Goal: Task Accomplishment & Management: Use online tool/utility

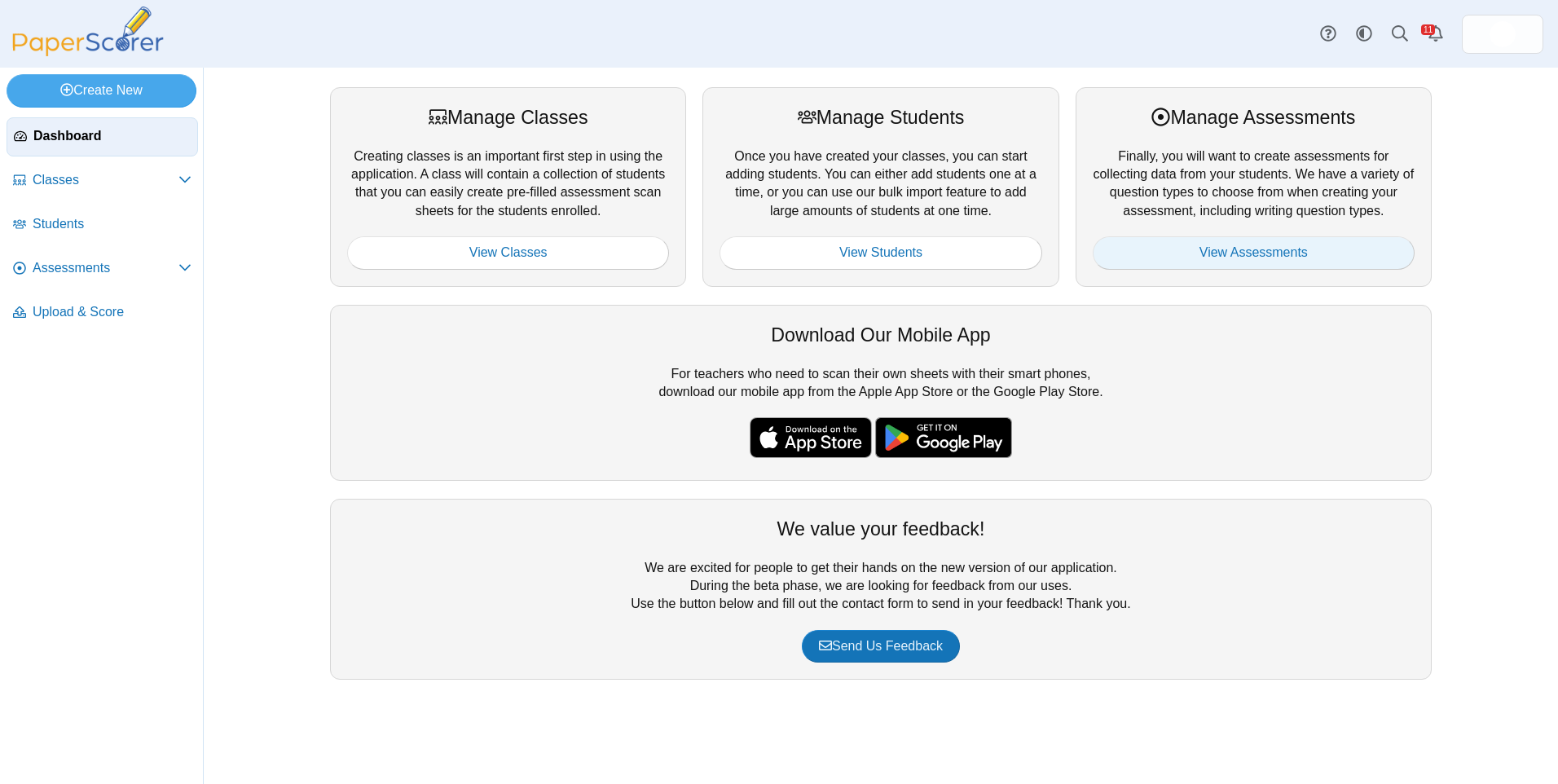
click at [1215, 252] on link "View Assessments" at bounding box center [1254, 252] width 322 height 33
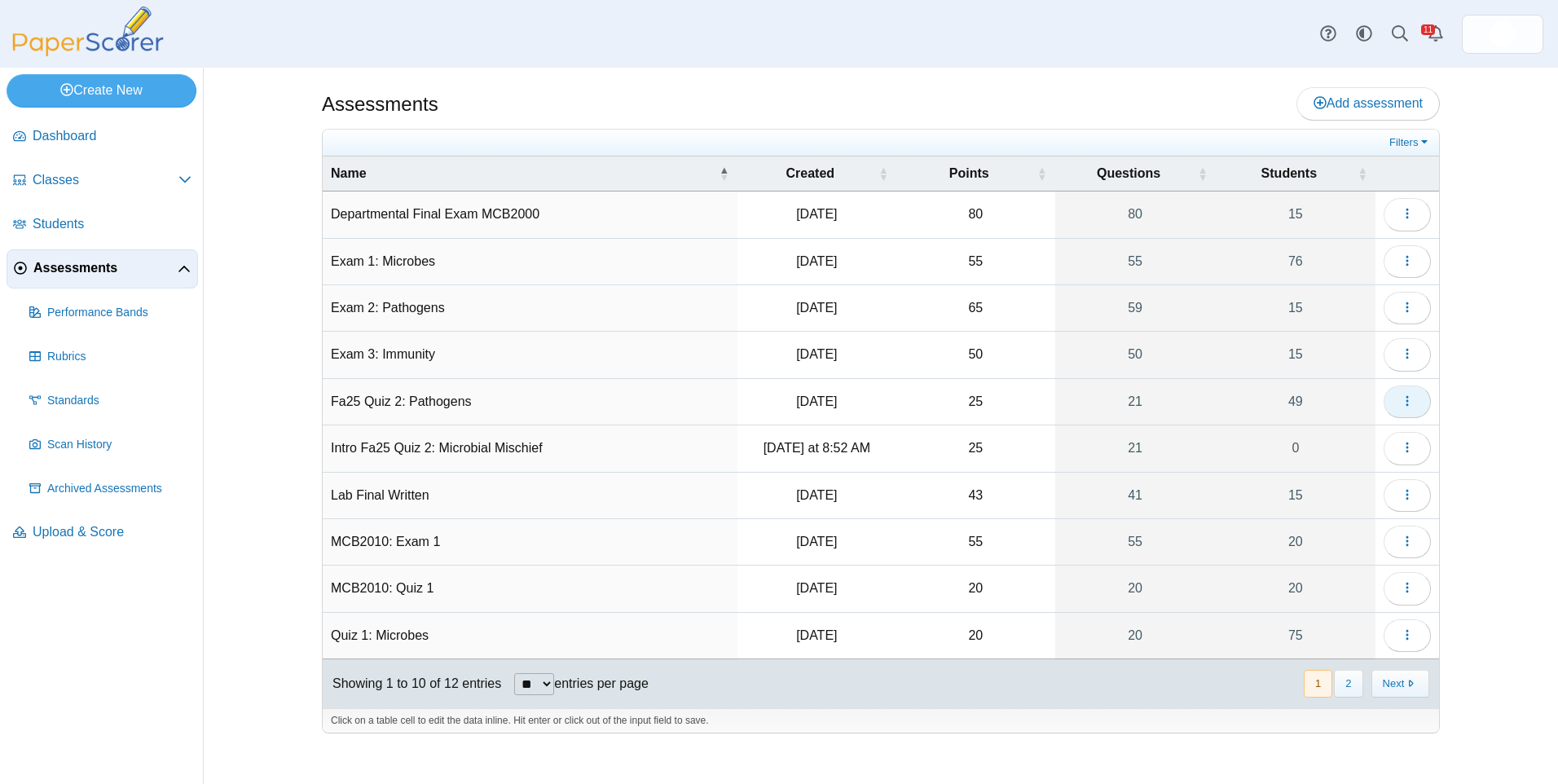
click at [1405, 407] on icon "button" at bounding box center [1407, 401] width 13 height 13
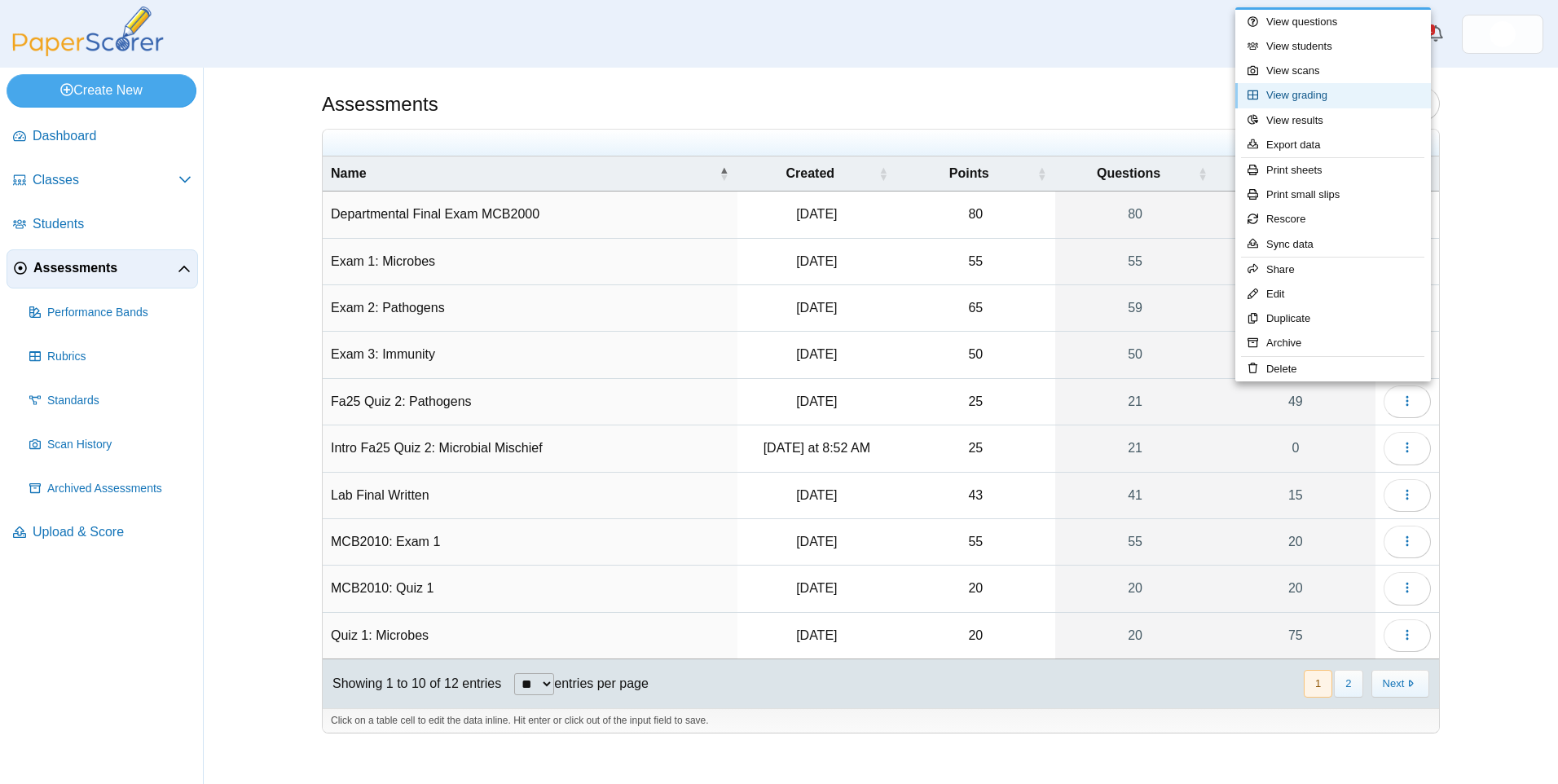
click at [1302, 93] on link "View grading" at bounding box center [1333, 95] width 196 height 25
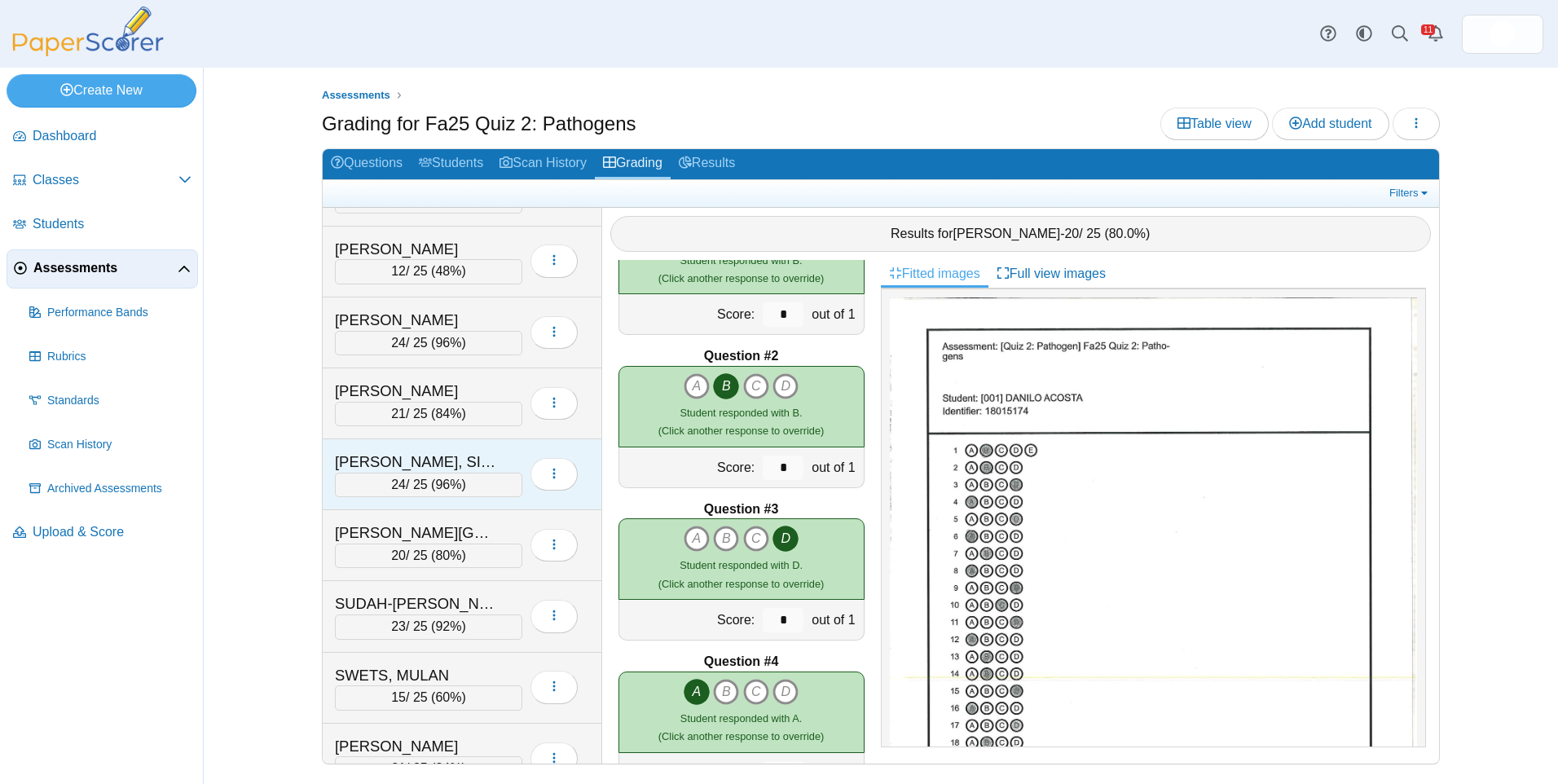
scroll to position [2690, 0]
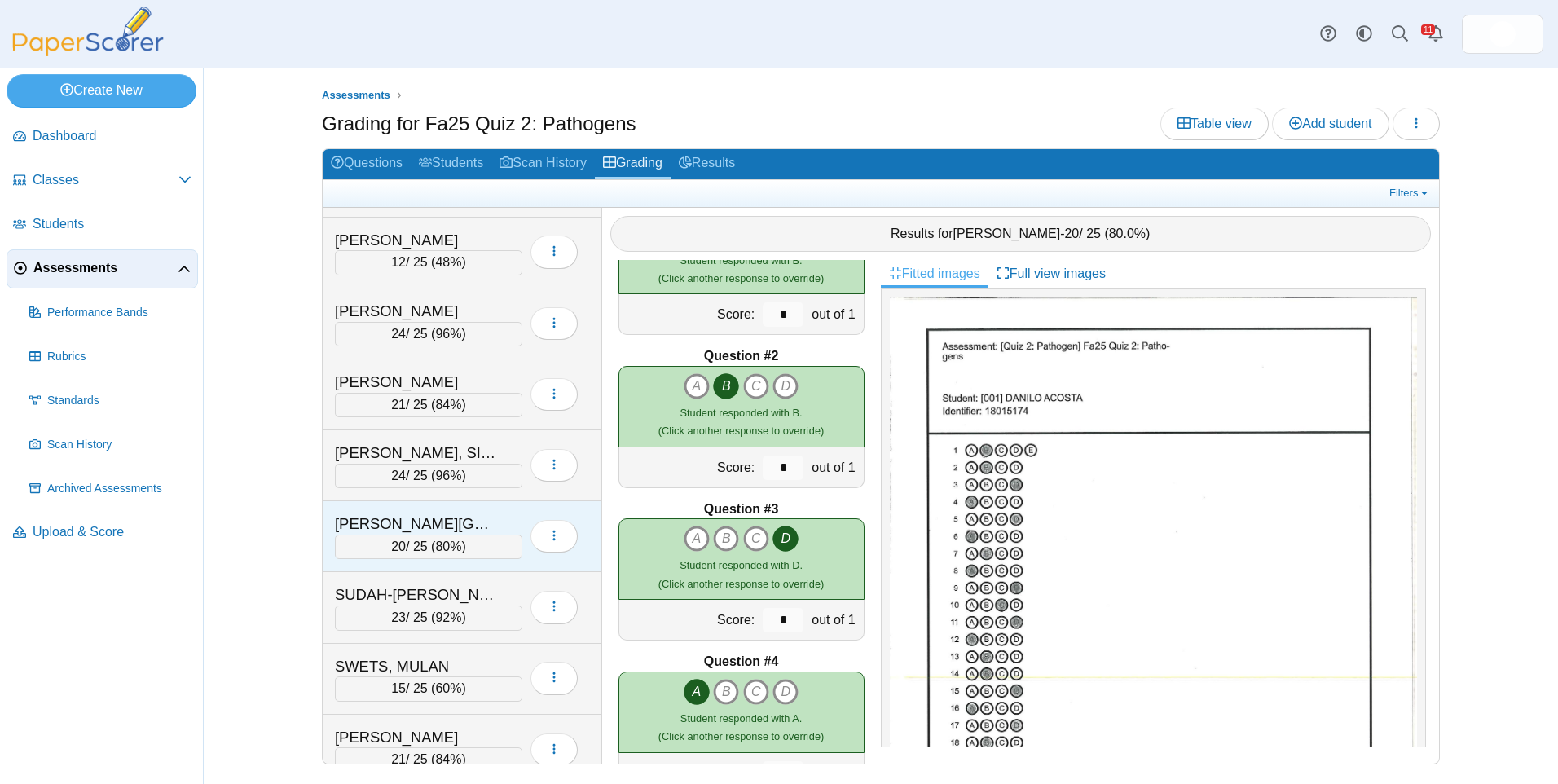
click at [438, 527] on div "STOVER, BRITTANY" at bounding box center [416, 523] width 163 height 21
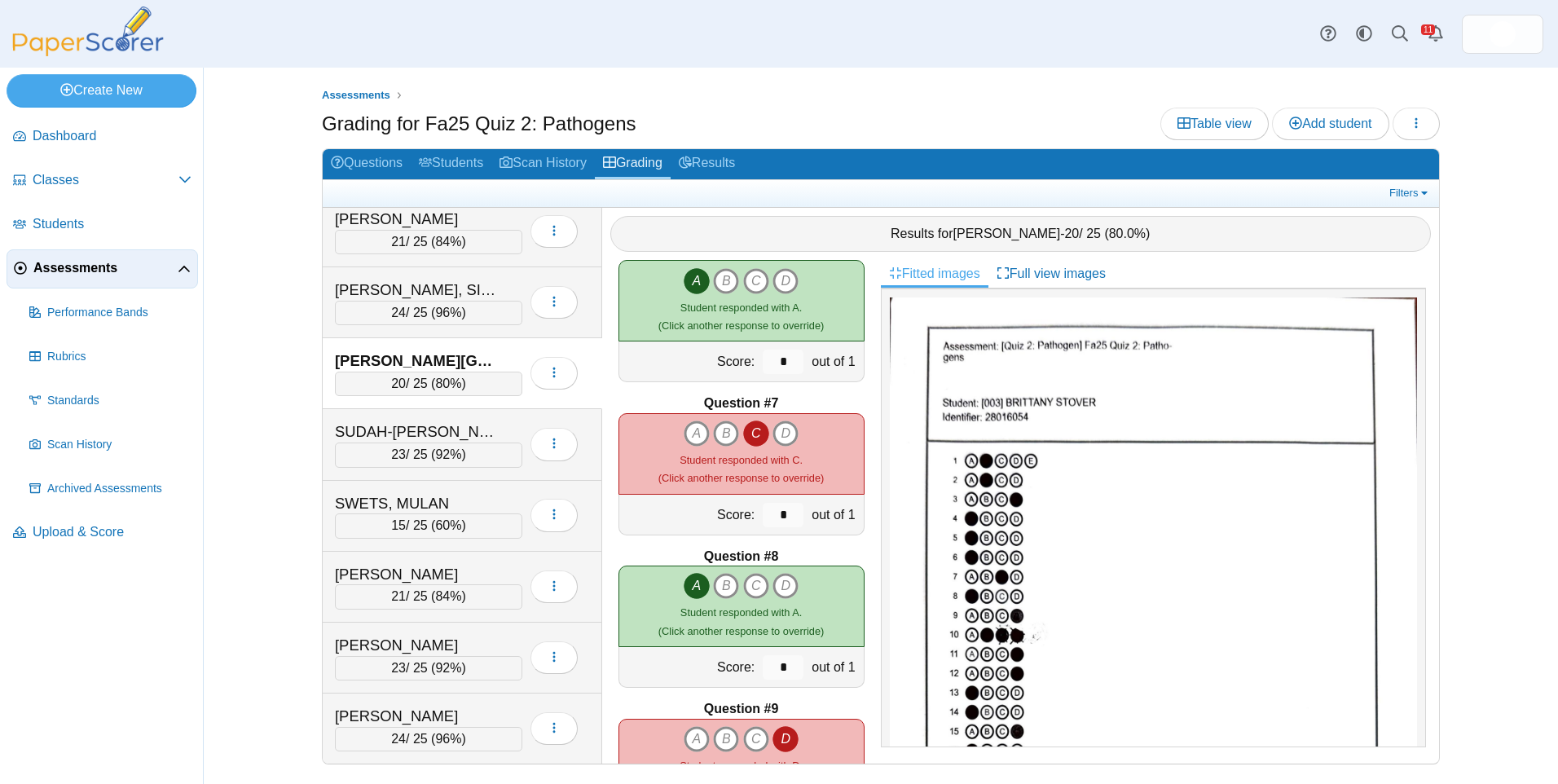
scroll to position [815, 0]
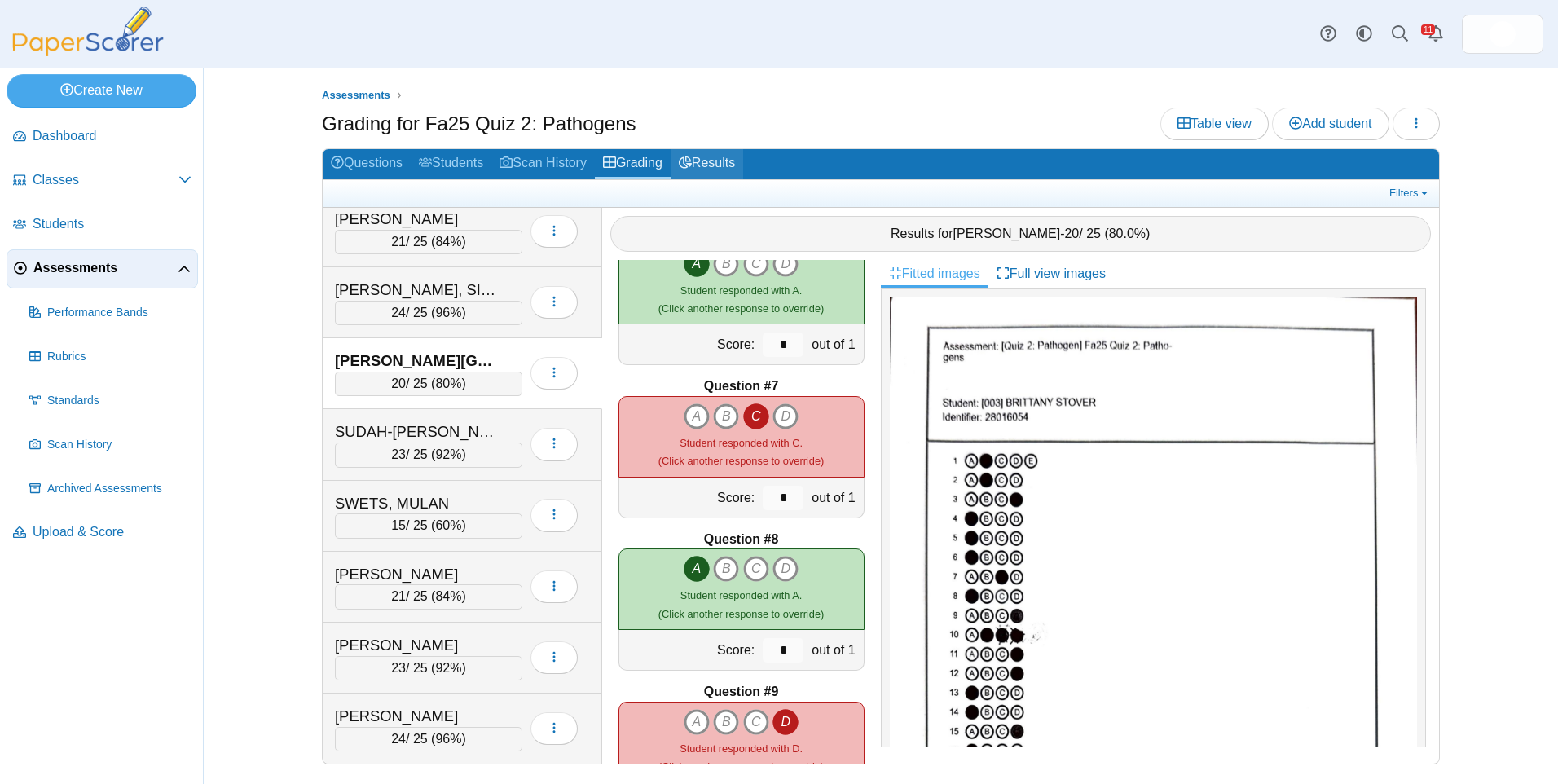
click at [704, 172] on link "Results" at bounding box center [706, 164] width 72 height 30
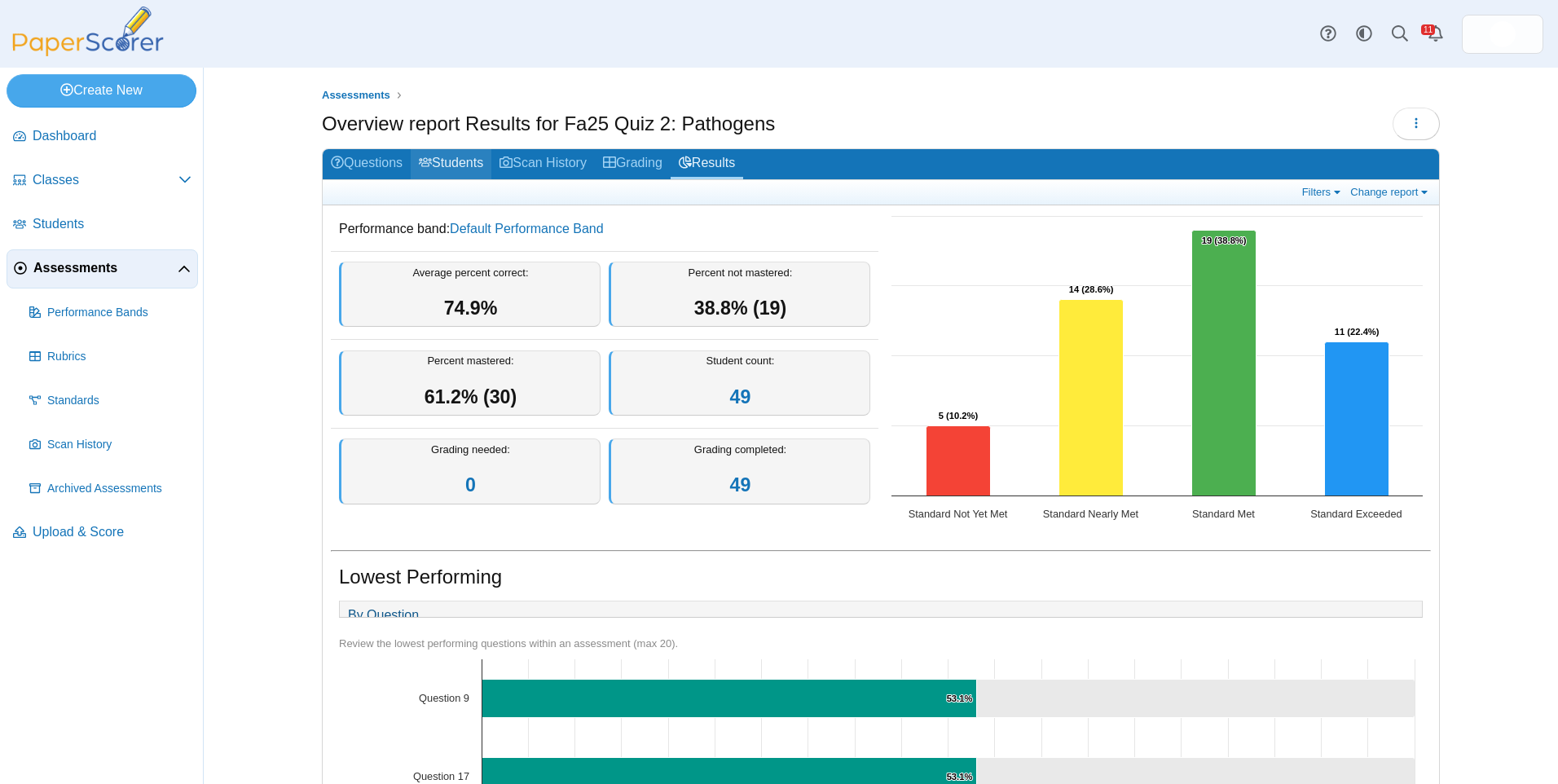
click at [443, 170] on link "Students" at bounding box center [451, 164] width 81 height 30
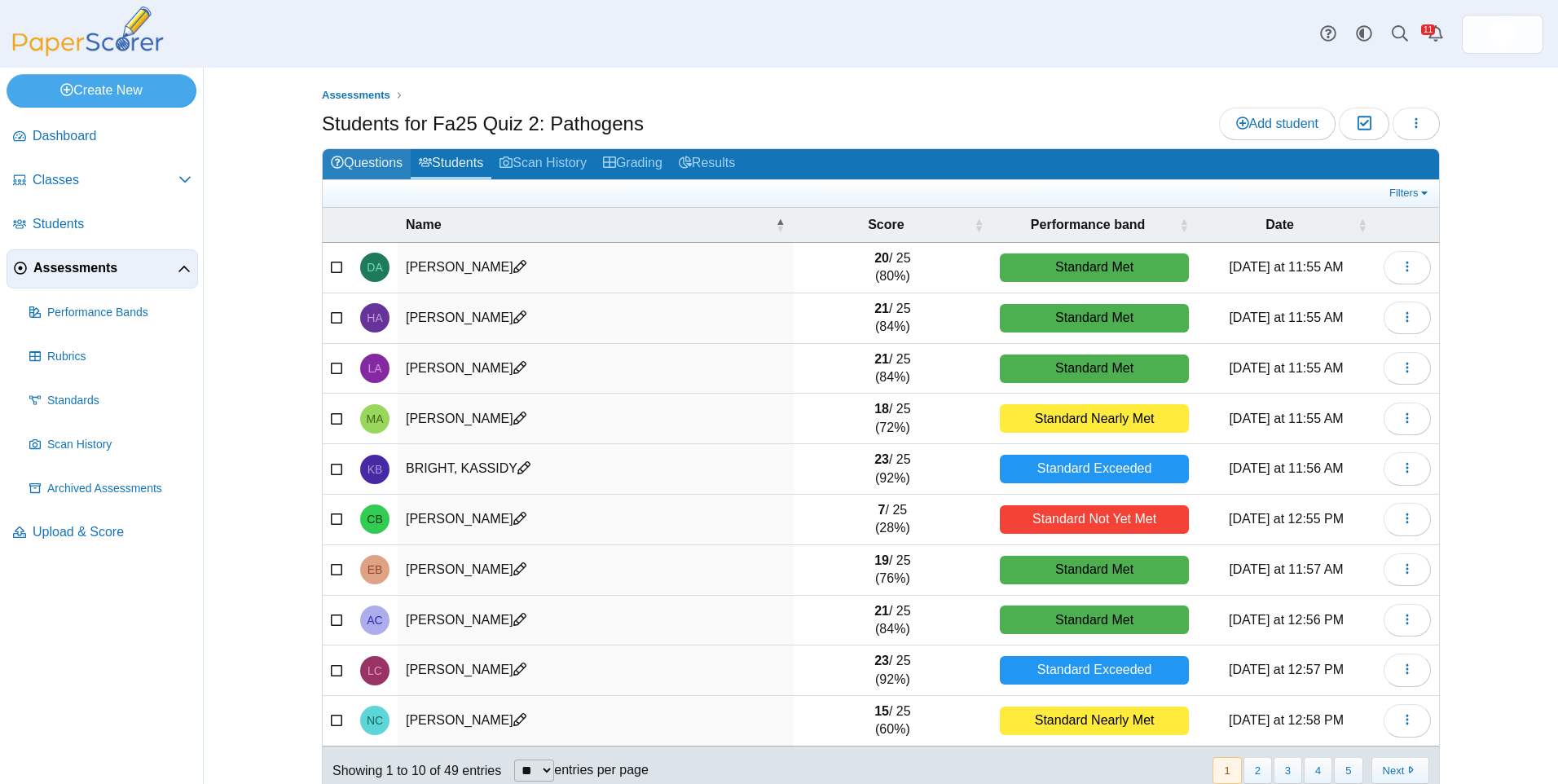
click at [363, 160] on link "Questions" at bounding box center [367, 164] width 88 height 30
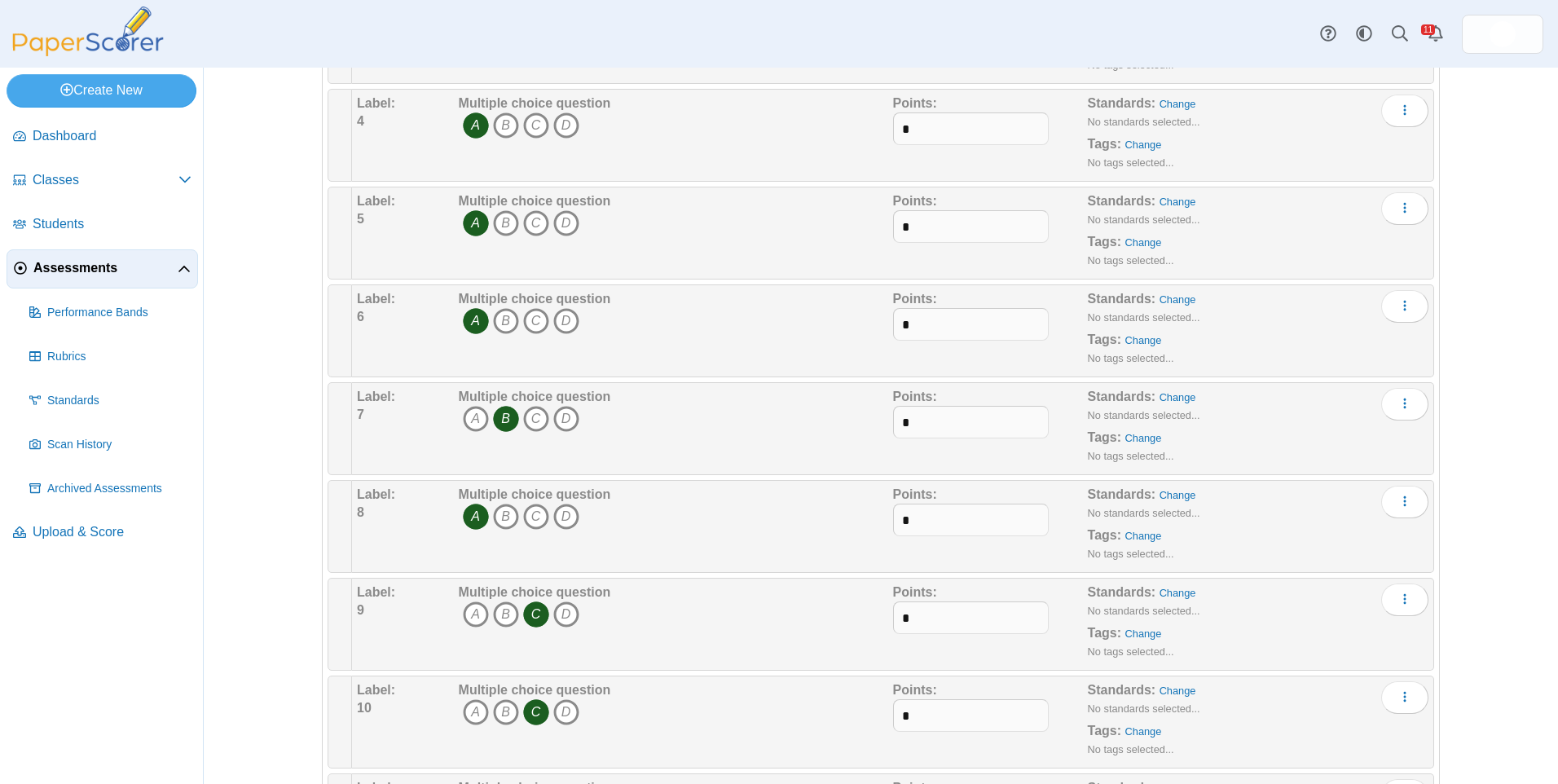
scroll to position [652, 0]
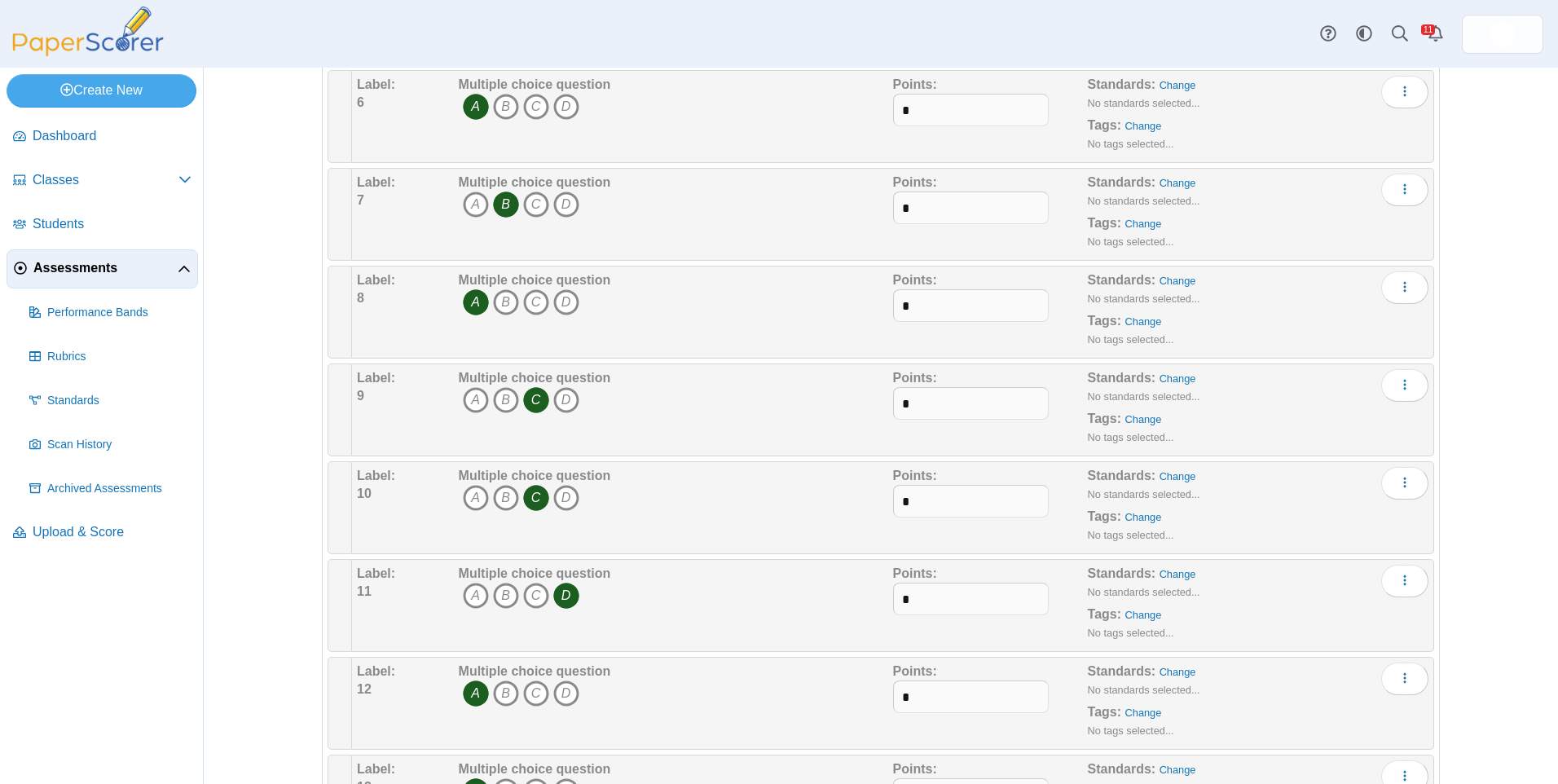
click at [1072, 5] on div "Dashboard Classes Archived classes Students Assessments" at bounding box center [779, 34] width 1558 height 68
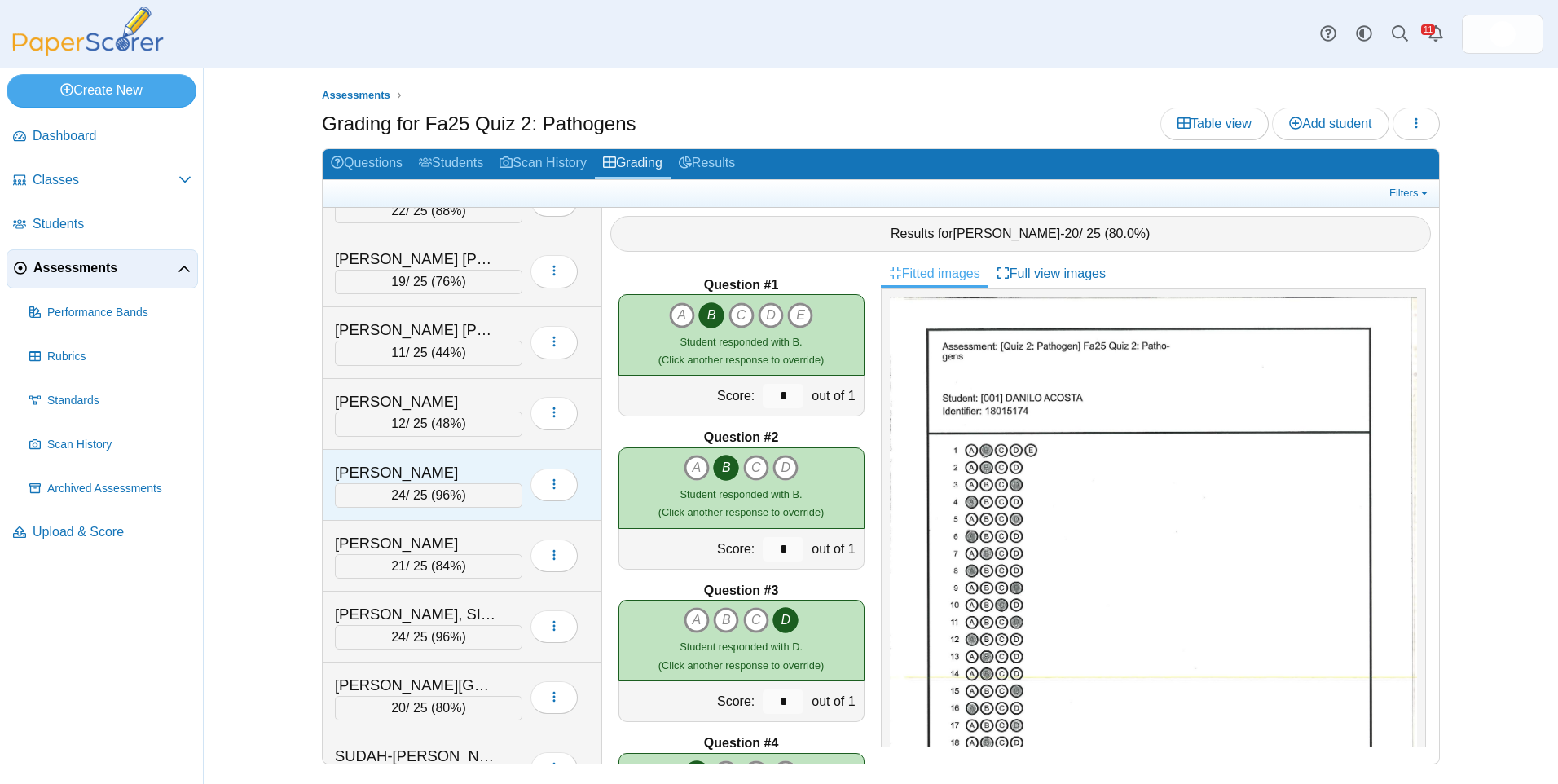
scroll to position [2608, 0]
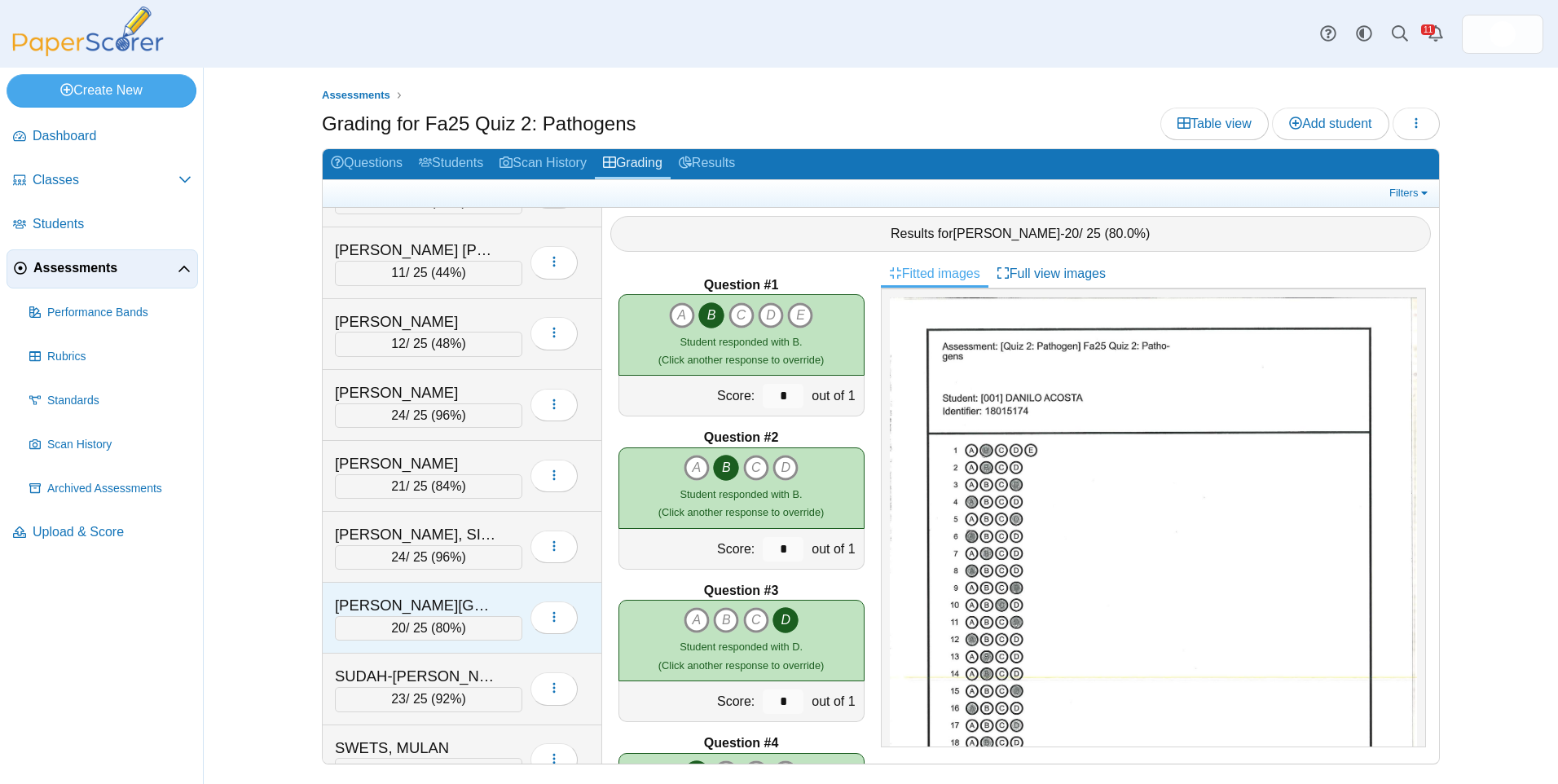
click at [474, 602] on div "[PERSON_NAME][GEOGRAPHIC_DATA]" at bounding box center [416, 605] width 163 height 21
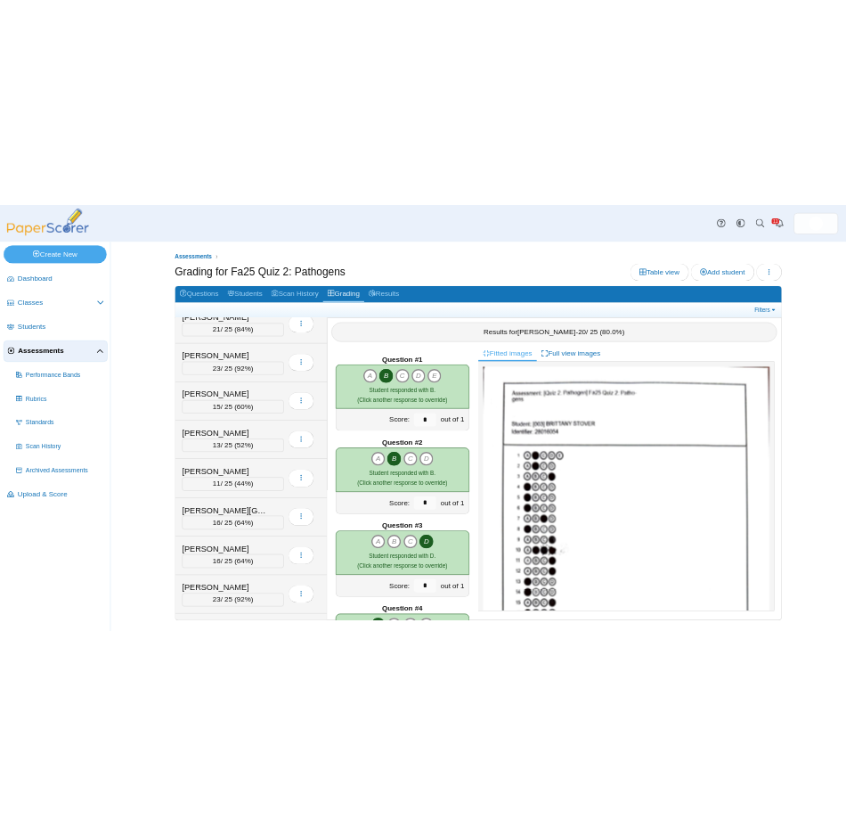
scroll to position [167, 0]
